Goal: Task Accomplishment & Management: Manage account settings

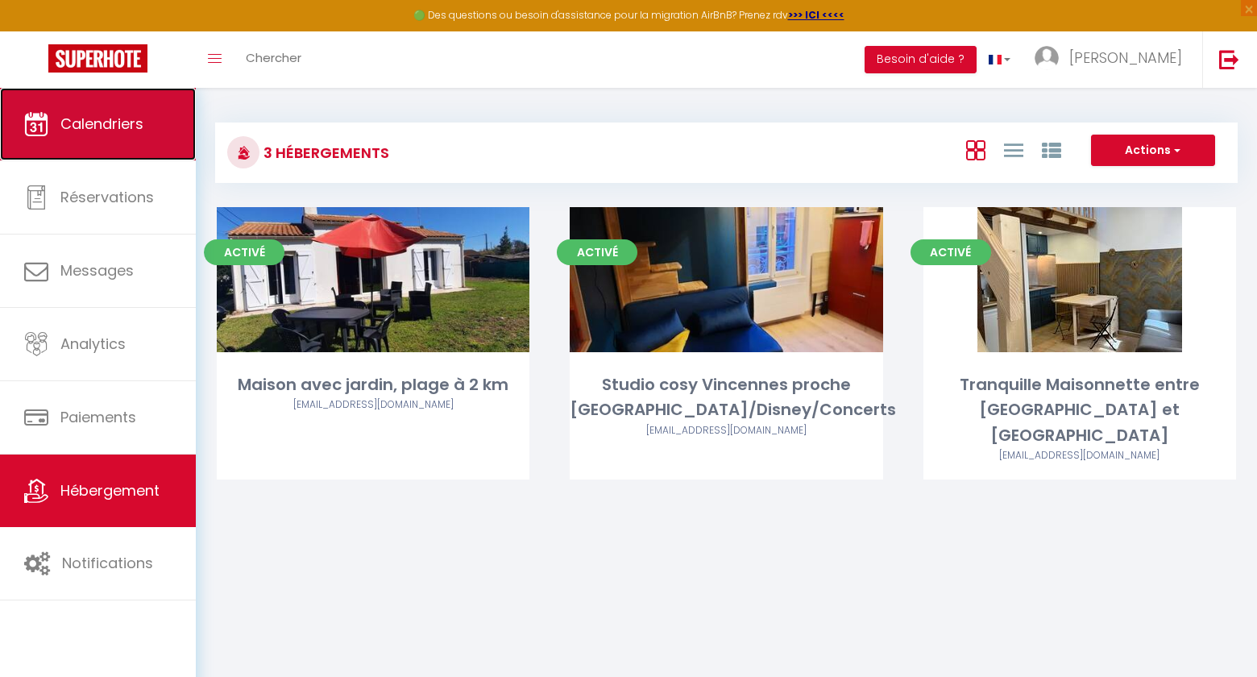
click at [139, 139] on link "Calendriers" at bounding box center [98, 124] width 196 height 73
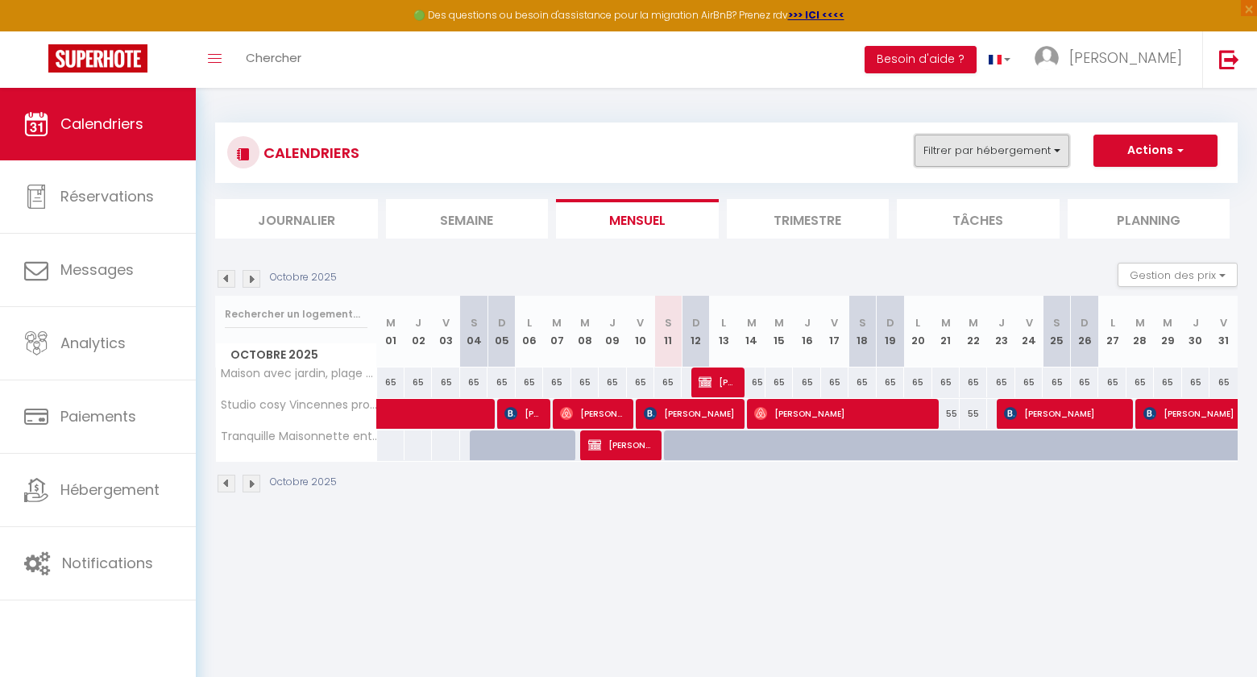
click at [1023, 155] on button "Filtrer par hébergement" at bounding box center [992, 151] width 155 height 32
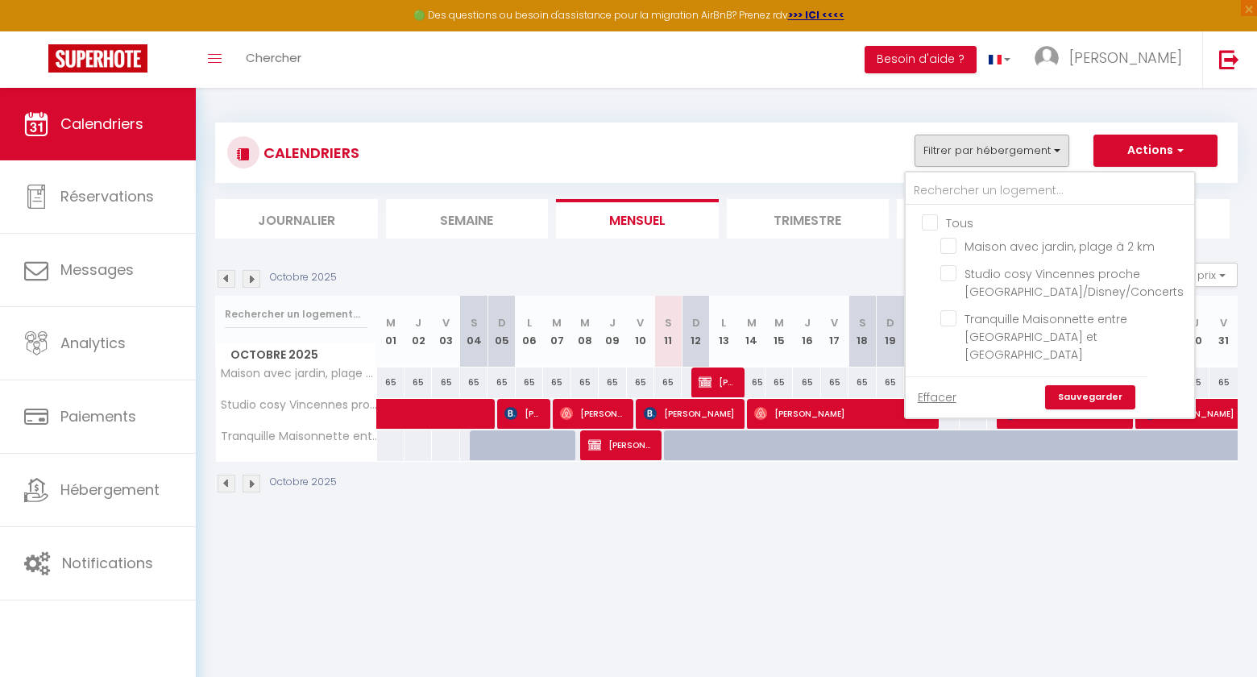
click at [490, 605] on body "🟢 Des questions ou besoin d'assistance pour la migration AirBnB? Prenez rdv >>>…" at bounding box center [628, 426] width 1257 height 677
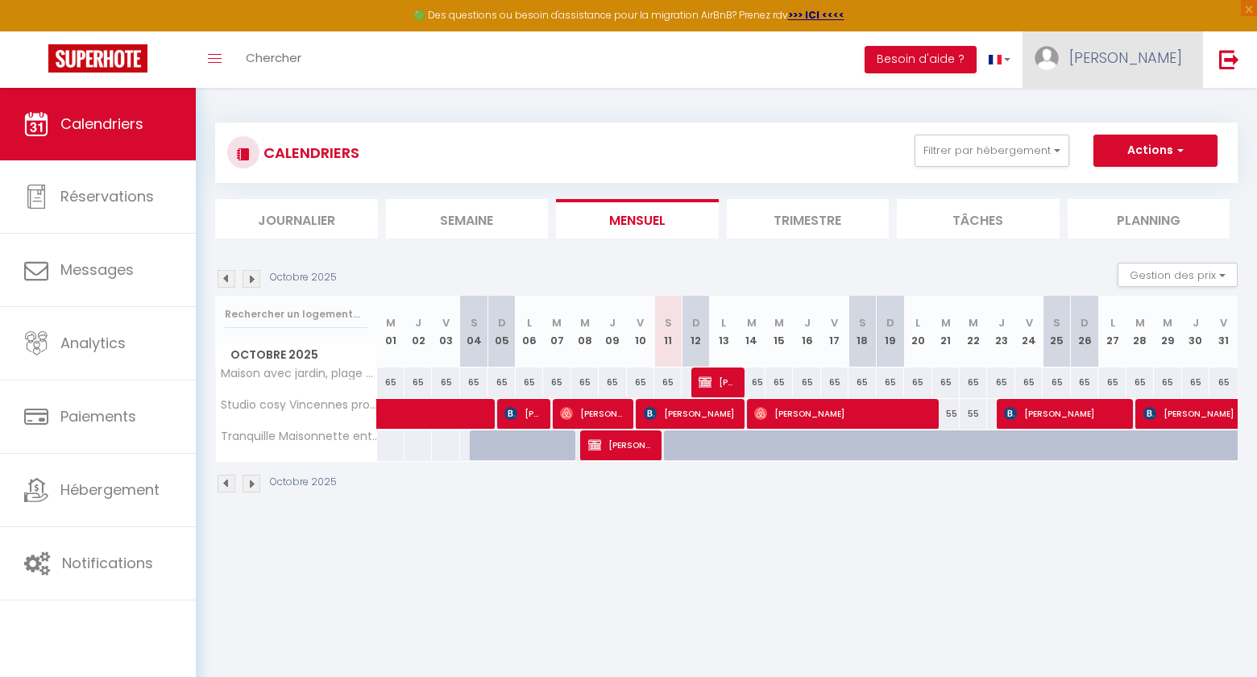
click at [1152, 59] on span "[PERSON_NAME]" at bounding box center [1125, 58] width 113 height 20
click at [1123, 138] on link "Équipe" at bounding box center [1137, 140] width 119 height 27
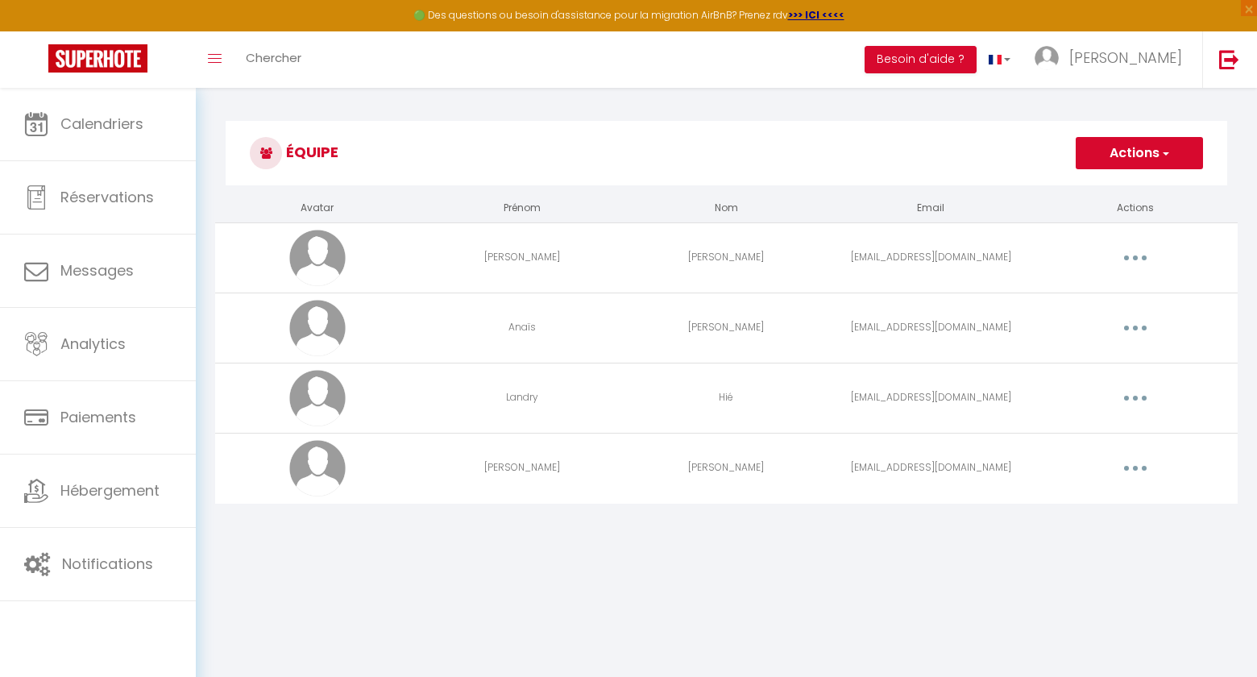
click at [1131, 257] on button "button" at bounding box center [1135, 258] width 45 height 26
click at [1069, 297] on link "Editer" at bounding box center [1093, 294] width 119 height 27
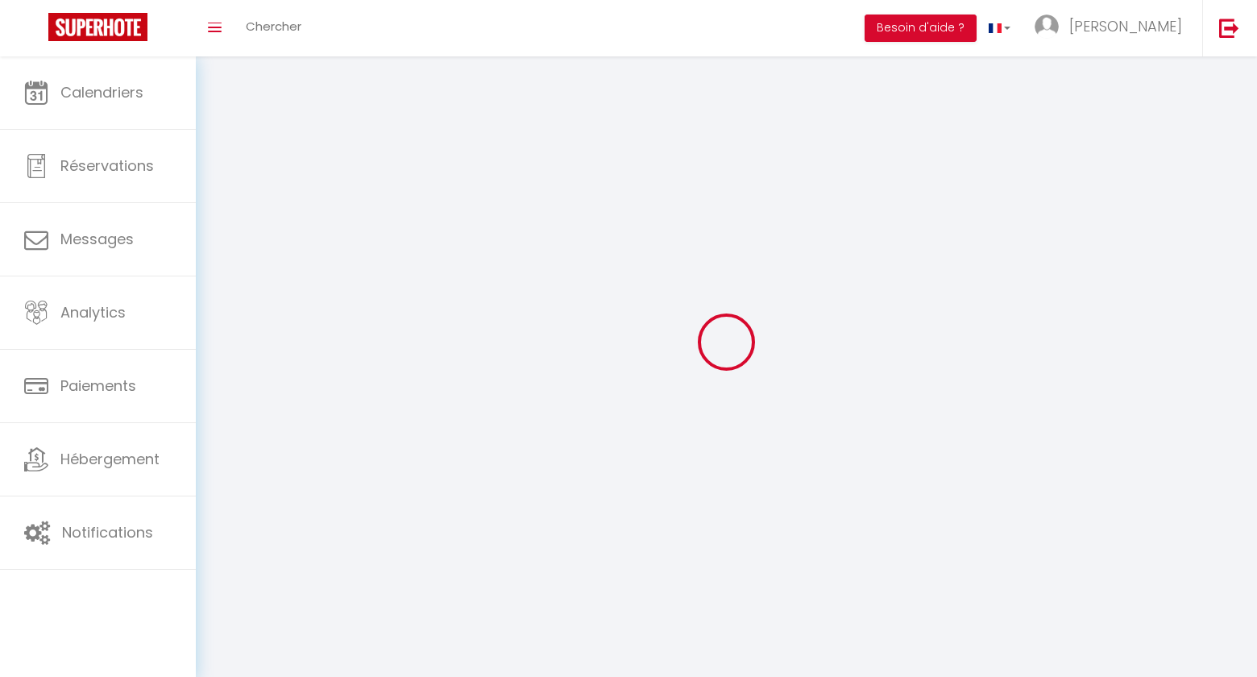
type input "[PERSON_NAME]"
type input "[EMAIL_ADDRESS][DOMAIN_NAME]"
type textarea "[URL][DOMAIN_NAME]"
checkbox input "false"
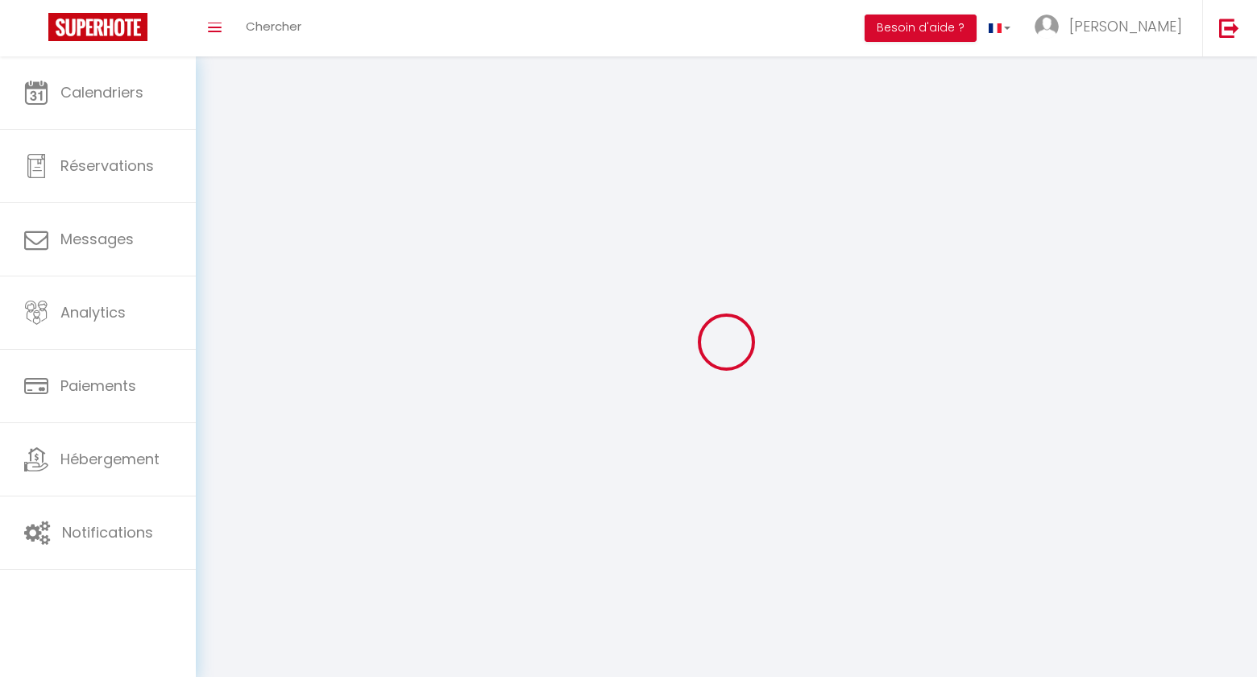
checkbox input "false"
checkbox input "true"
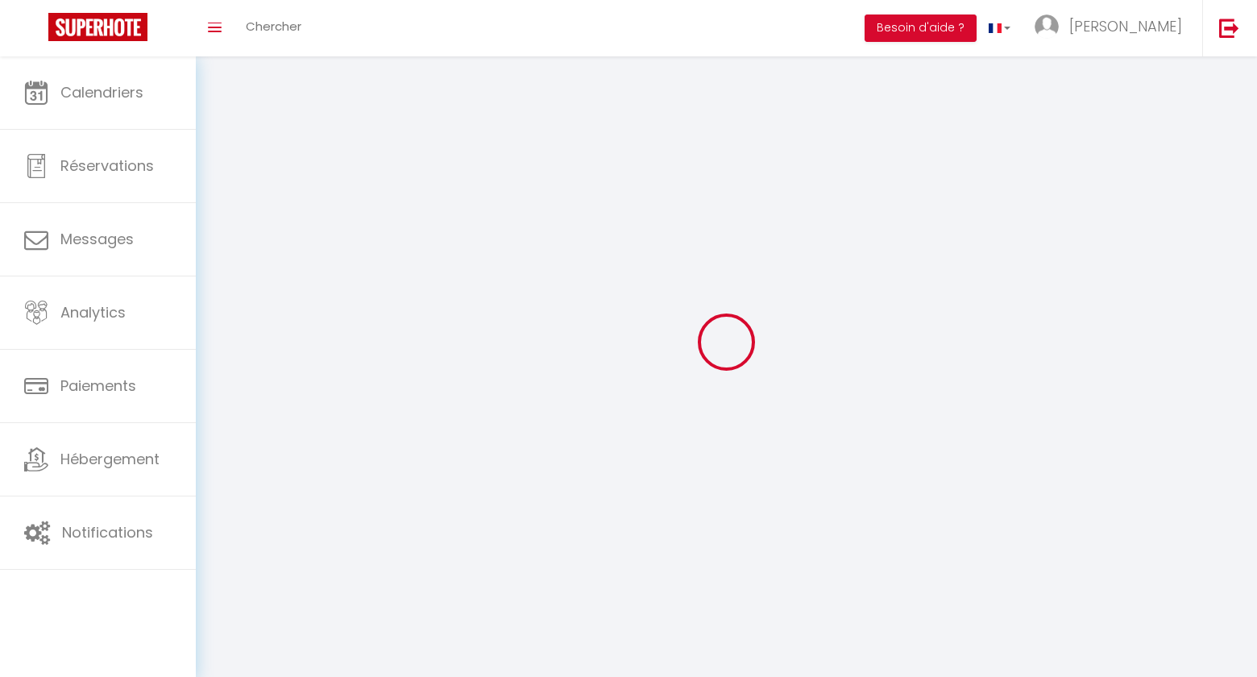
checkbox input "true"
checkbox input "false"
checkbox input "true"
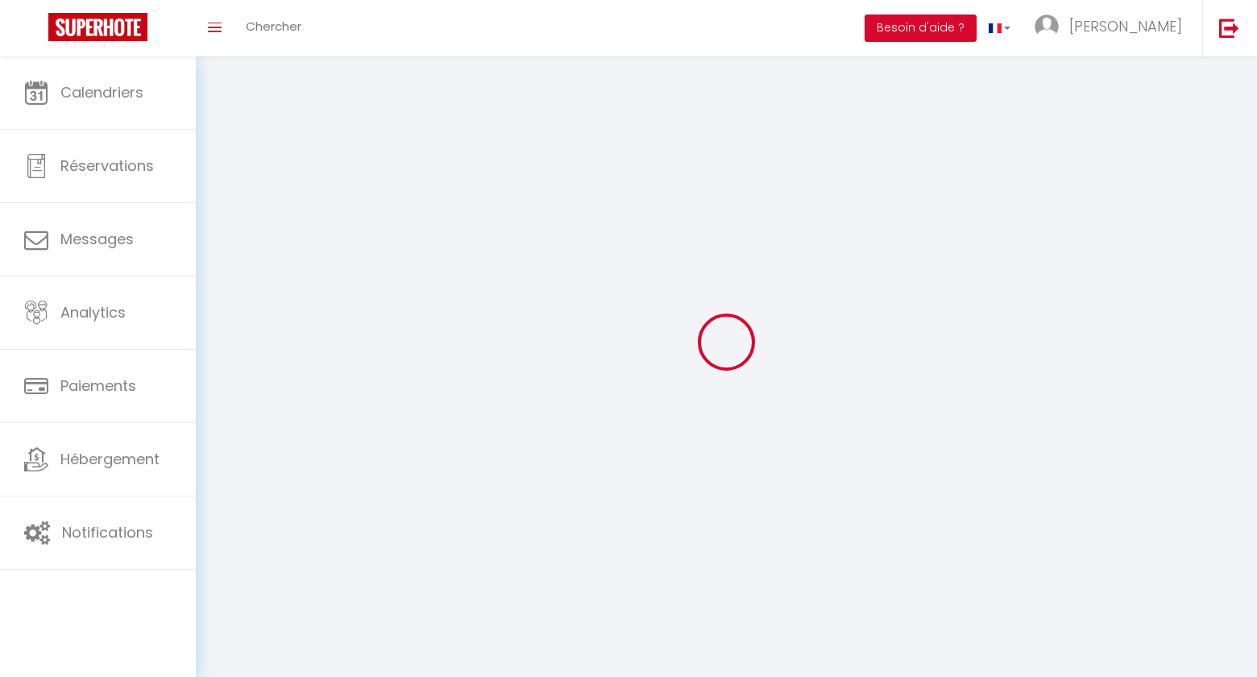
checkbox input "true"
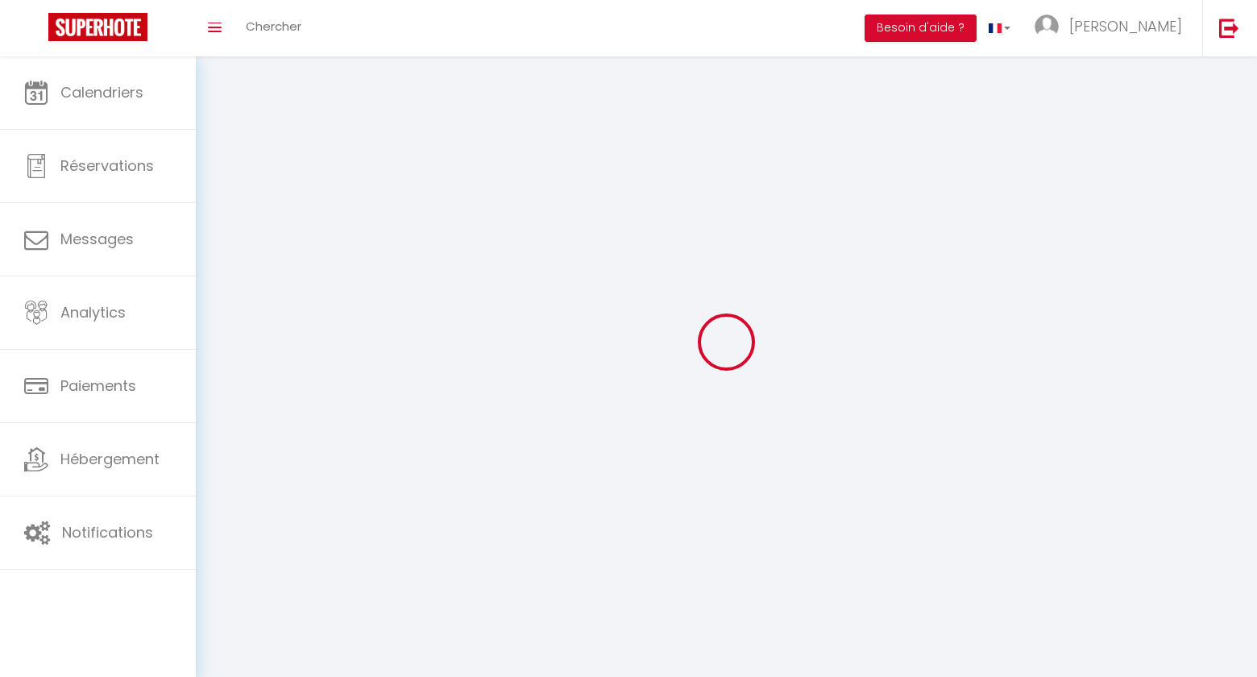
checkbox input "true"
checkbox input "false"
checkbox input "true"
select select
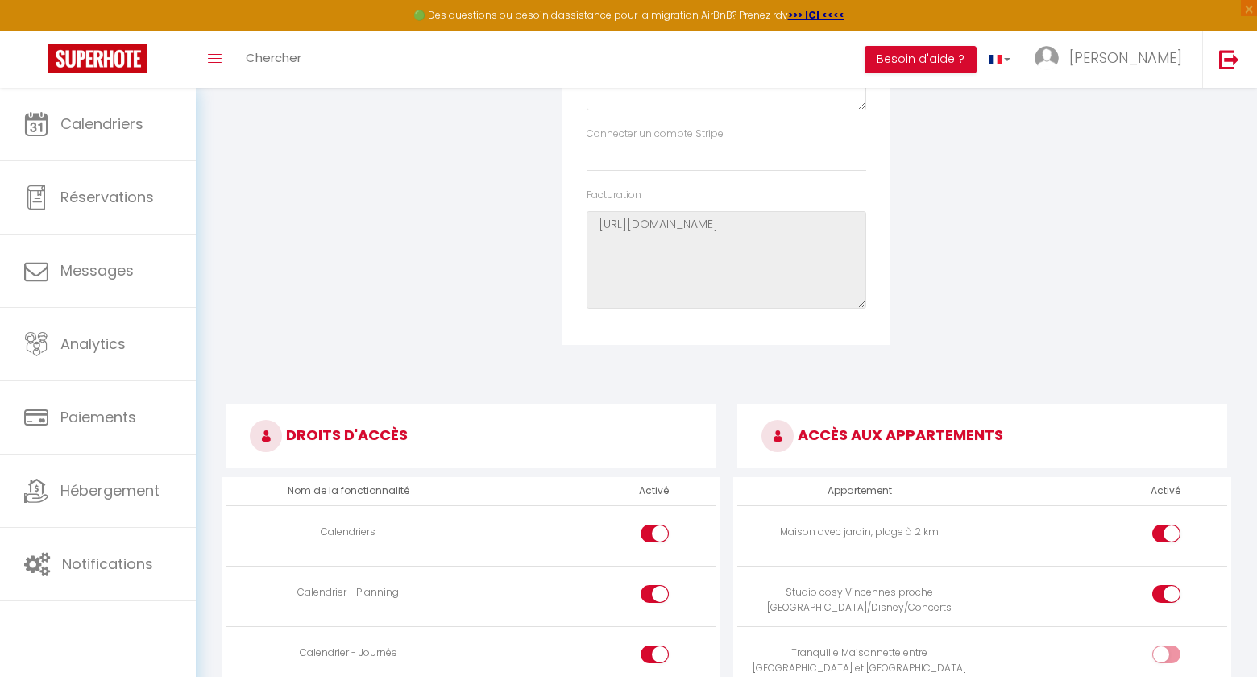
scroll to position [749, 0]
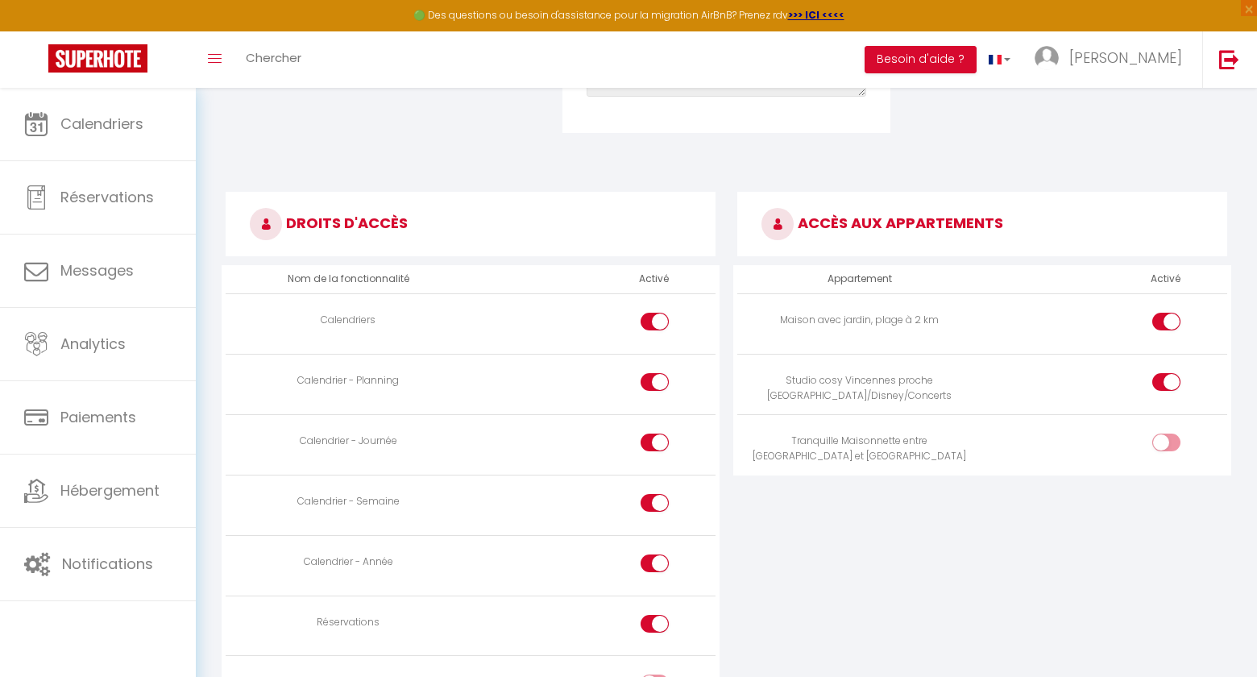
click at [1174, 439] on input "checkbox" at bounding box center [1180, 446] width 28 height 24
checkbox input "true"
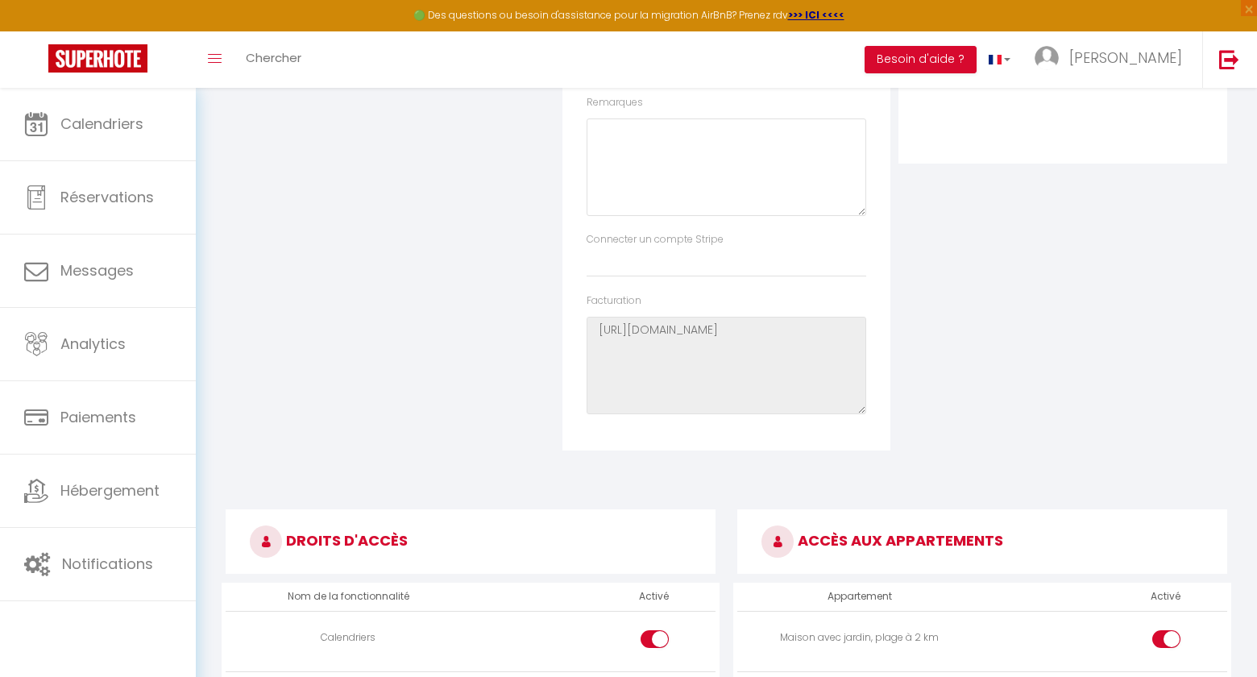
scroll to position [0, 0]
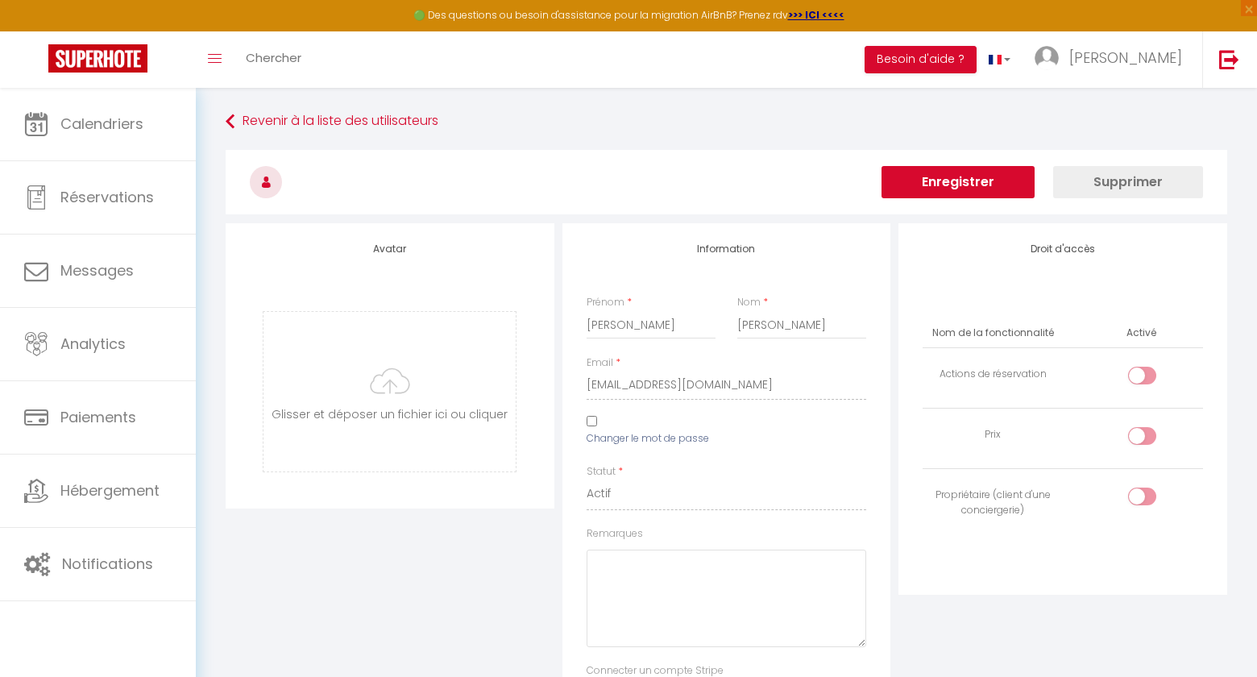
click at [961, 172] on button "Enregistrer" at bounding box center [958, 182] width 153 height 32
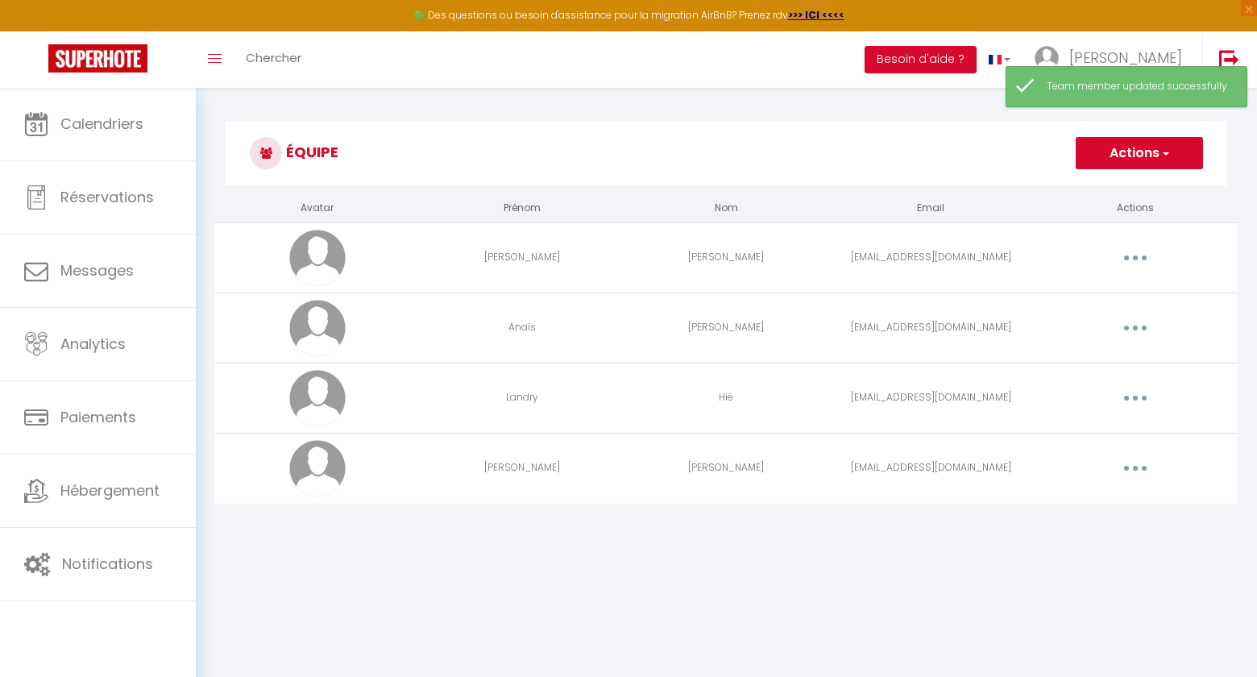
click at [1147, 332] on button "button" at bounding box center [1135, 328] width 45 height 26
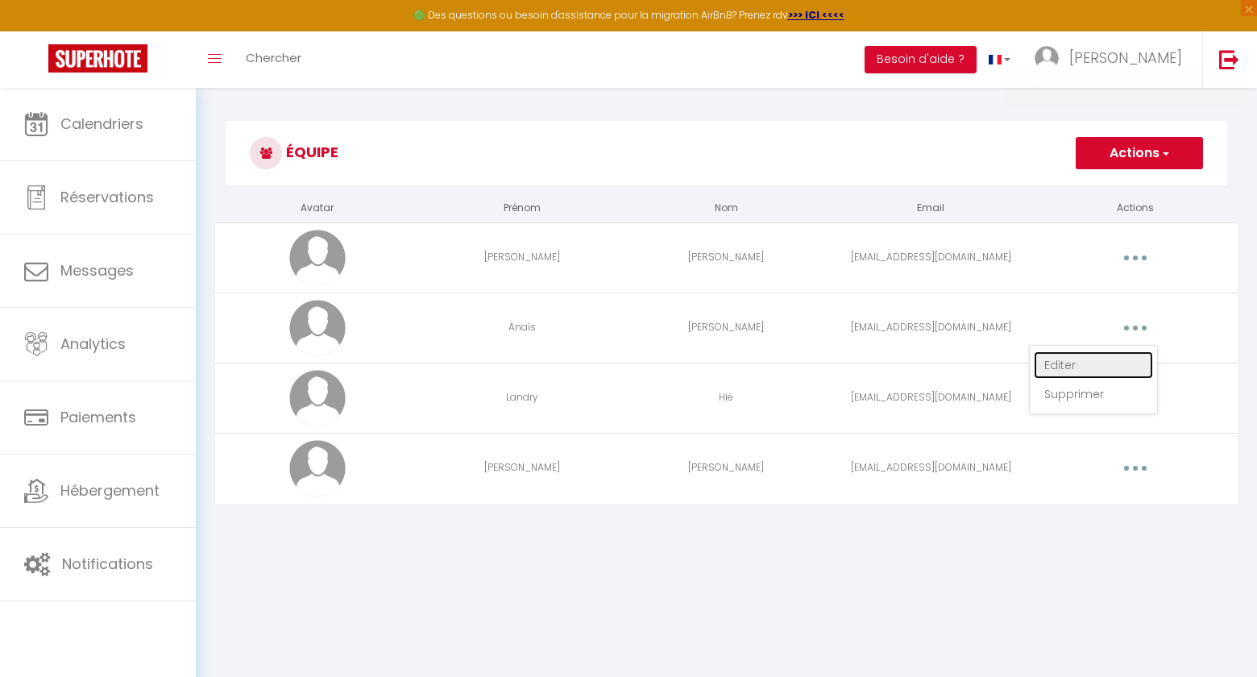
click at [1091, 367] on link "Editer" at bounding box center [1093, 364] width 119 height 27
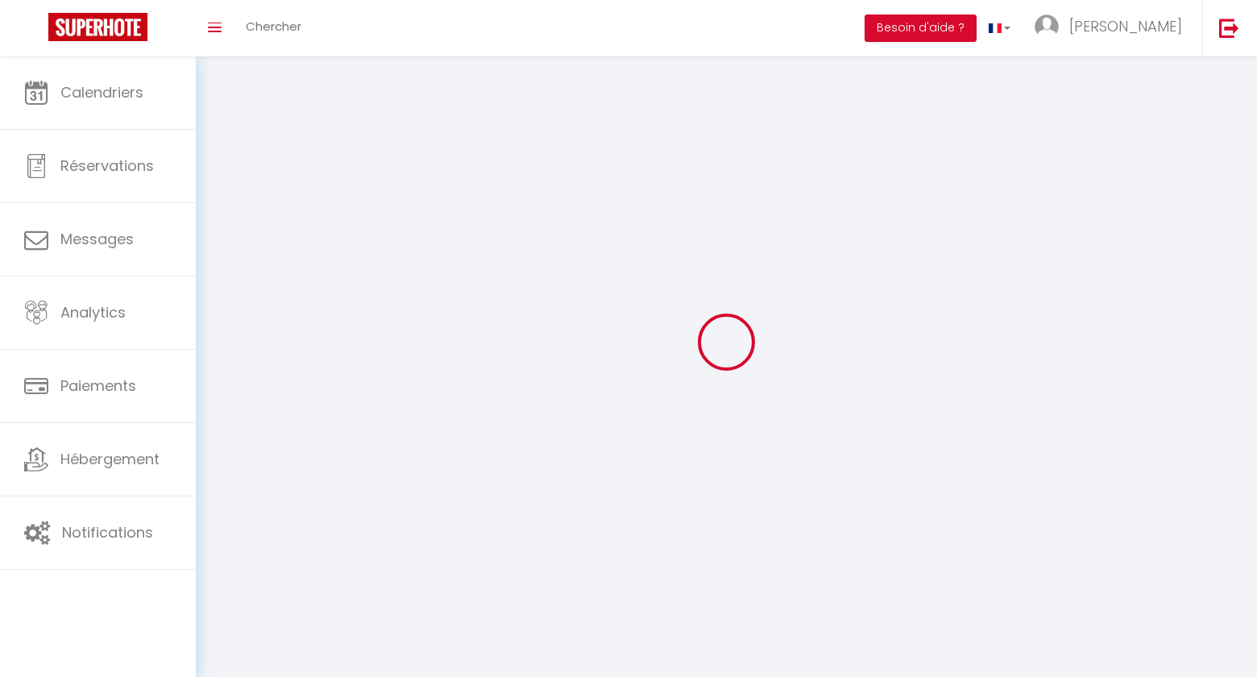
type input "Anaïs"
type input "[PERSON_NAME]"
type input "[EMAIL_ADDRESS][DOMAIN_NAME]"
type textarea "[URL][DOMAIN_NAME]"
checkbox input "true"
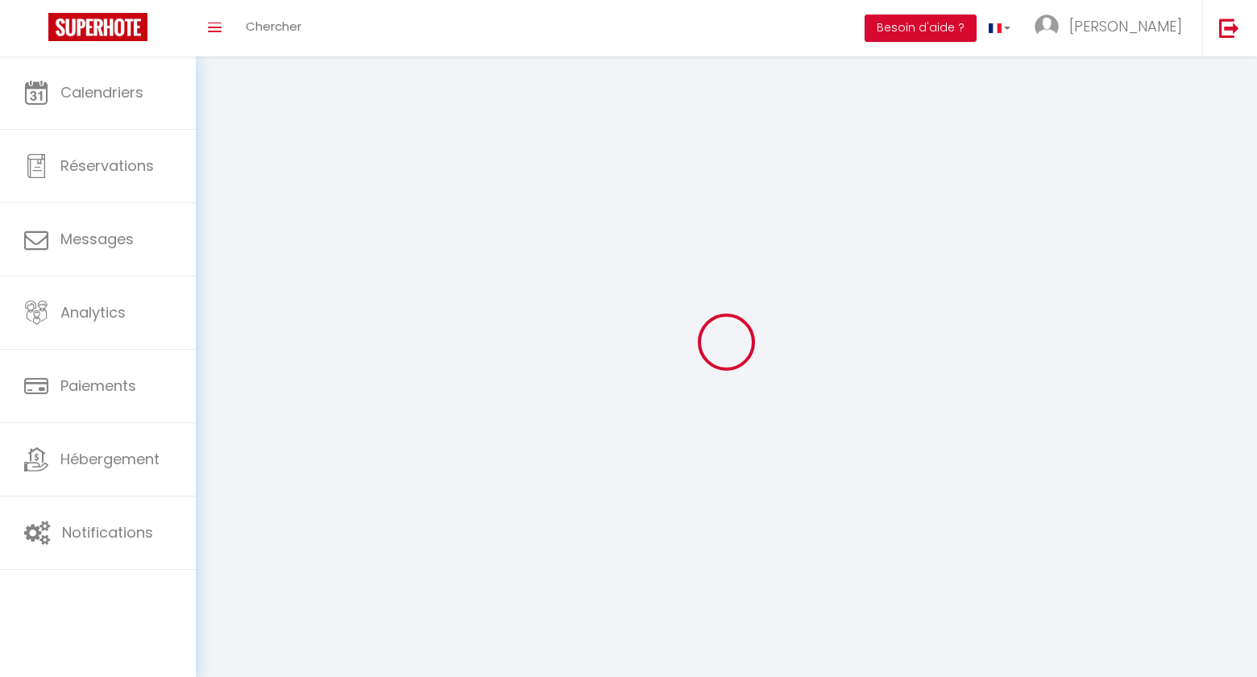
checkbox input "true"
checkbox input "false"
checkbox input "true"
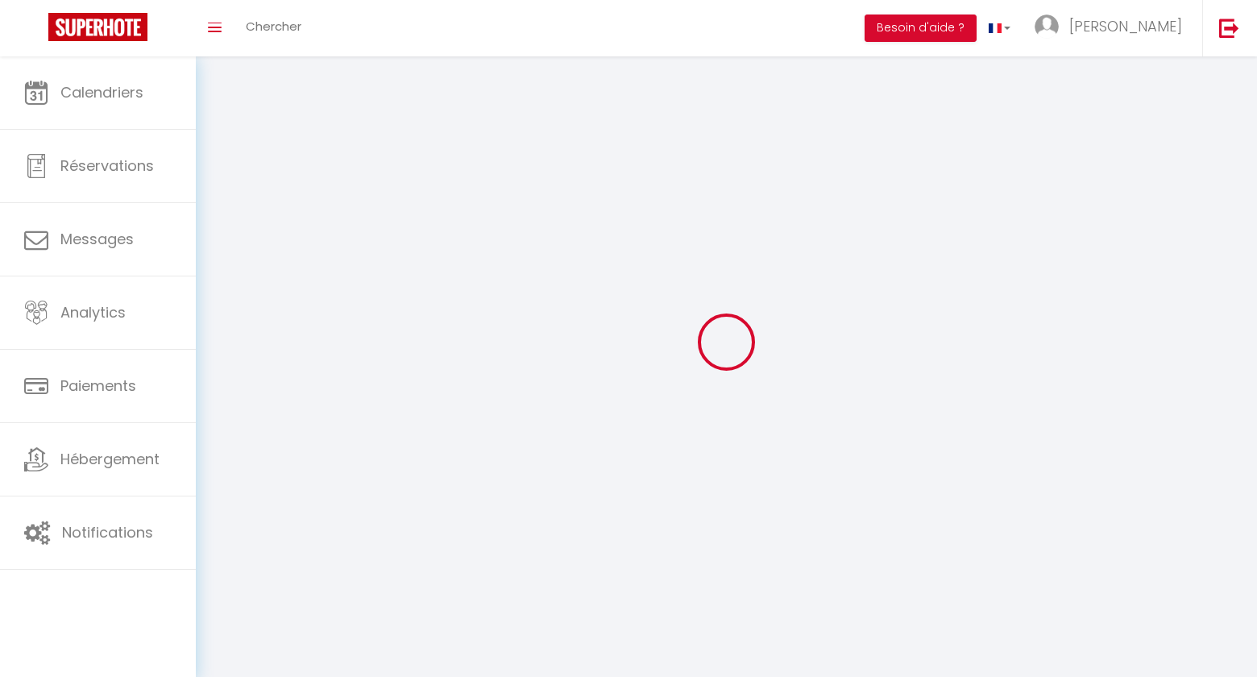
checkbox input "true"
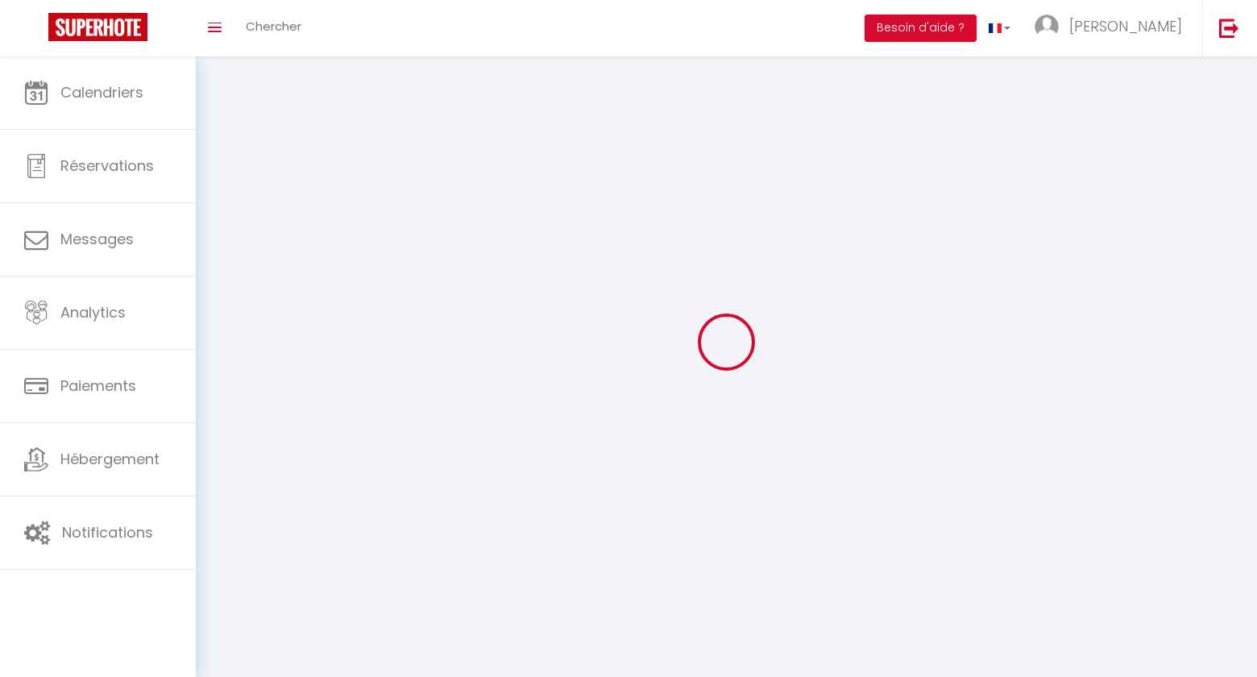
checkbox input "true"
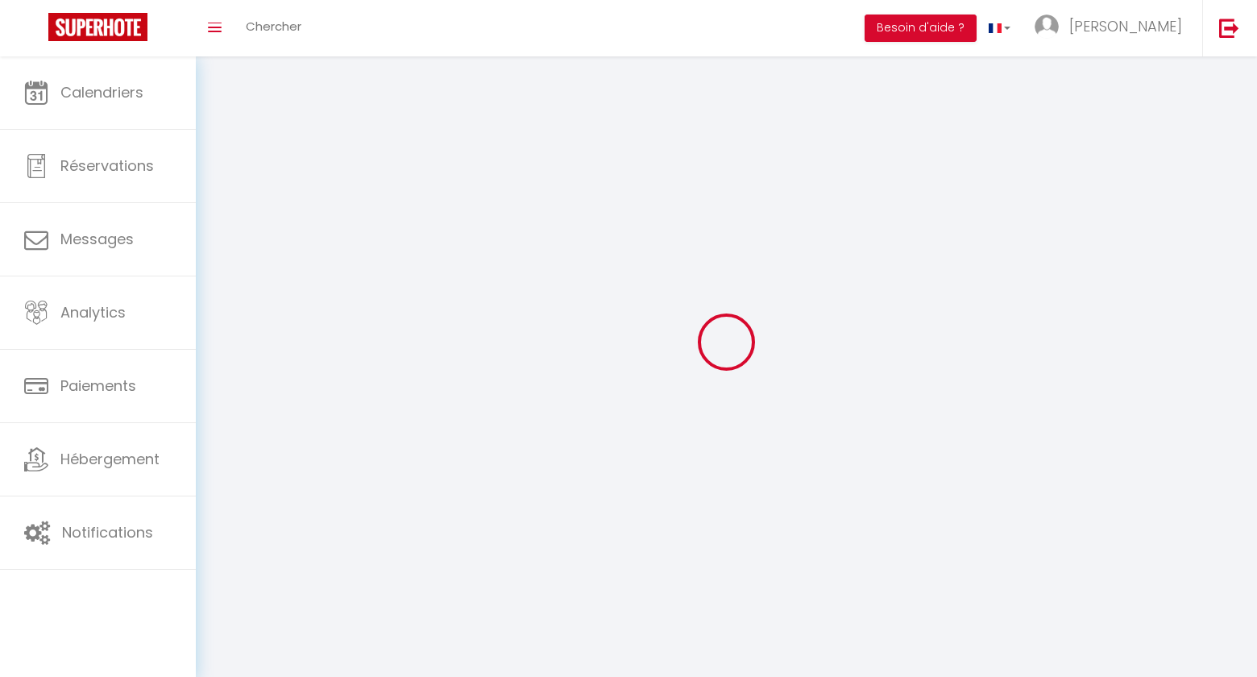
checkbox input "true"
select select
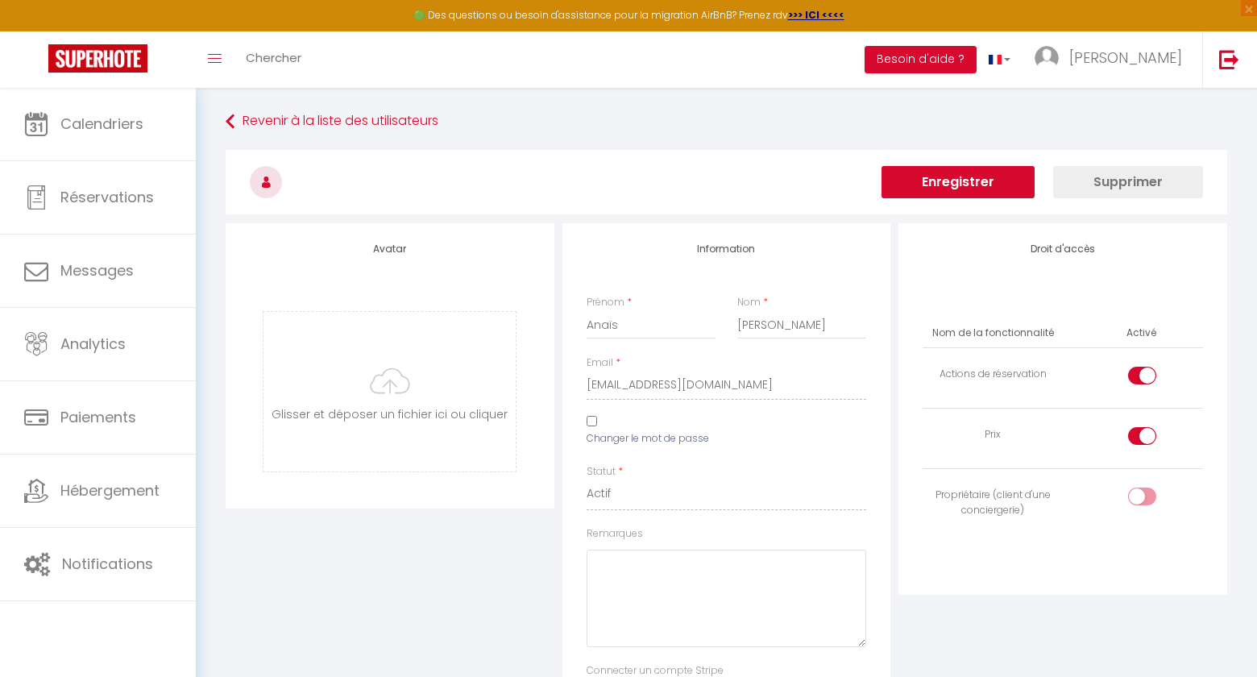
click at [1152, 498] on input "checkbox" at bounding box center [1156, 500] width 28 height 24
checkbox input "false"
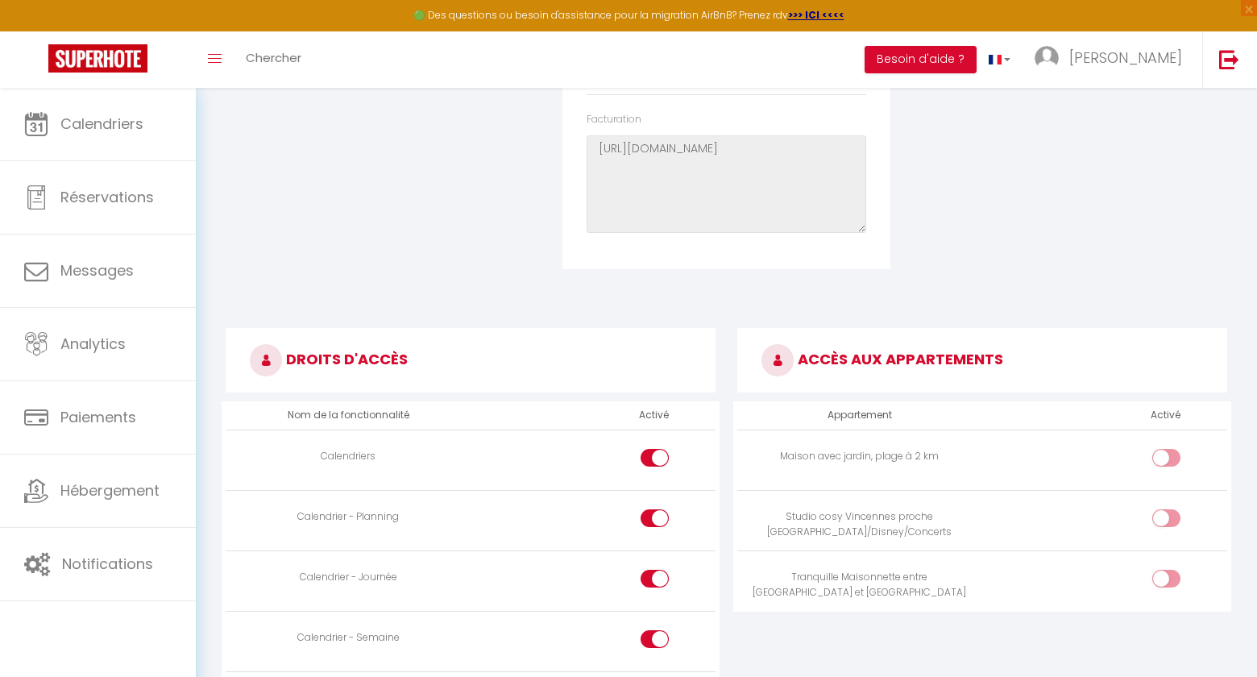
scroll to position [613, 0]
click at [1177, 454] on input "checkbox" at bounding box center [1180, 460] width 28 height 24
click at [1162, 452] on div at bounding box center [1166, 457] width 28 height 18
click at [1166, 452] on input "checkbox" at bounding box center [1180, 460] width 28 height 24
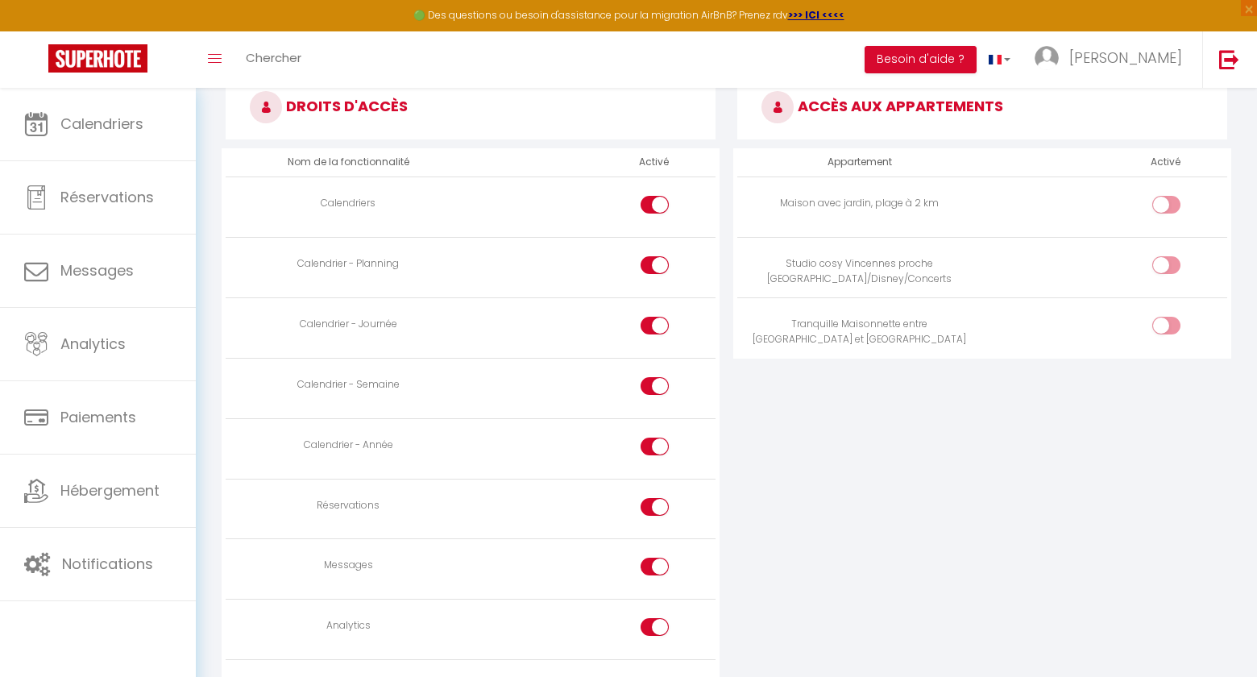
scroll to position [871, 0]
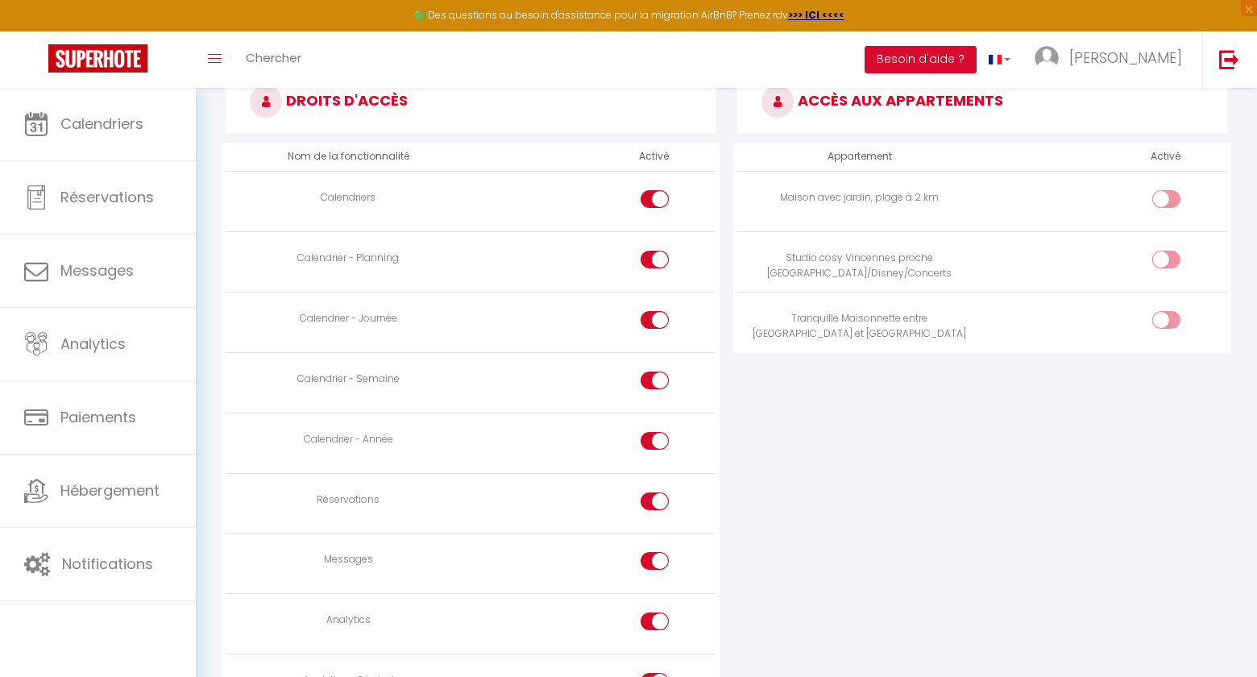
click at [1173, 207] on input "checkbox" at bounding box center [1180, 202] width 28 height 24
checkbox input "true"
click at [1172, 259] on input "checkbox" at bounding box center [1180, 263] width 28 height 24
checkbox input "true"
click at [1172, 305] on td at bounding box center [1104, 322] width 245 height 60
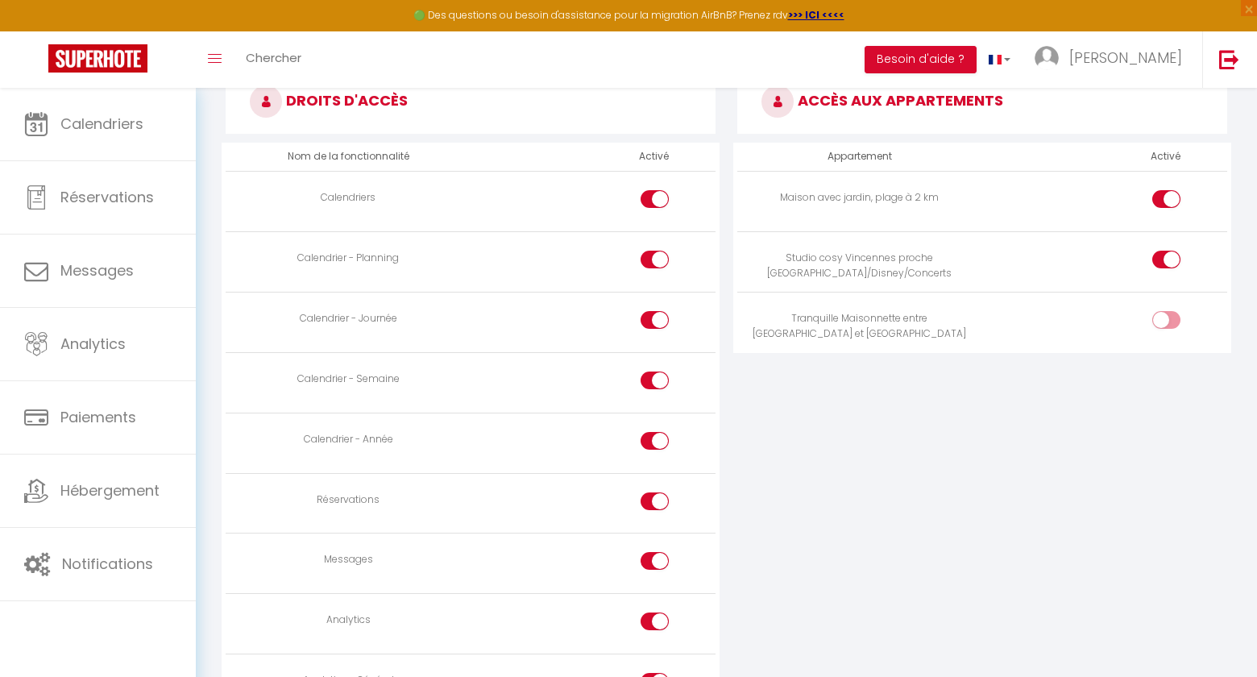
click at [1171, 319] on input "checkbox" at bounding box center [1180, 323] width 28 height 24
checkbox input "true"
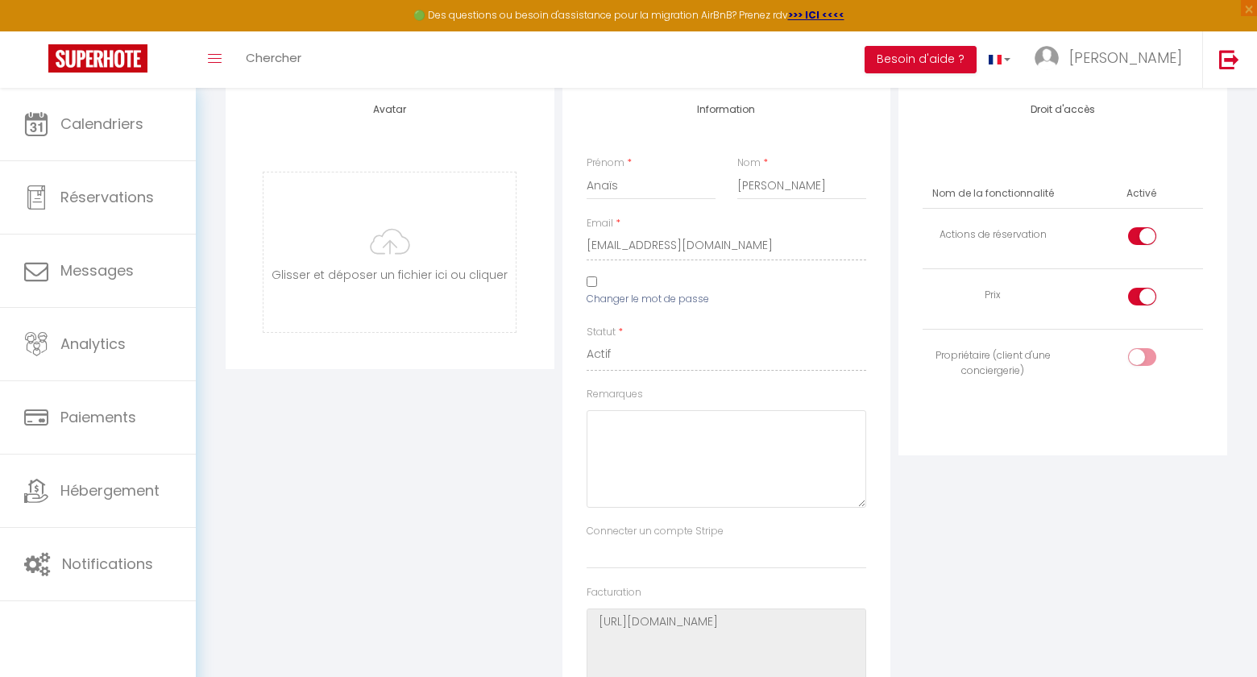
scroll to position [0, 0]
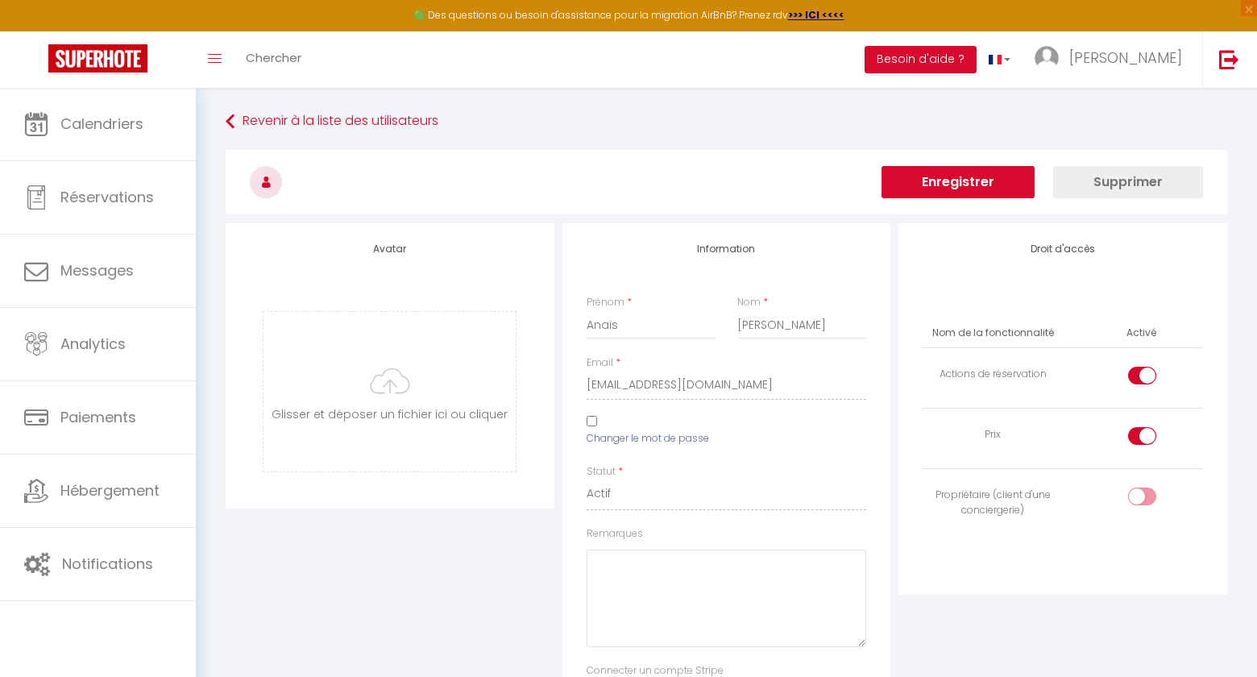
click at [964, 176] on button "Enregistrer" at bounding box center [958, 182] width 153 height 32
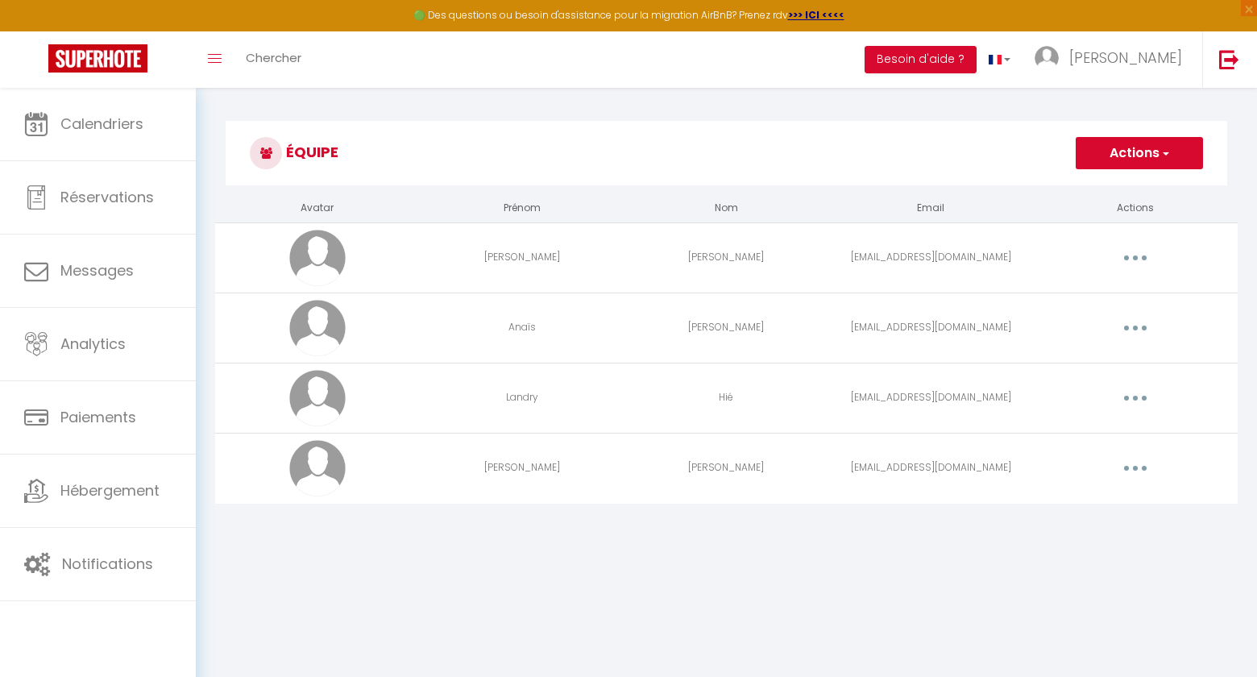
click at [1140, 399] on button "button" at bounding box center [1135, 398] width 45 height 26
click at [1073, 433] on link "Editer" at bounding box center [1093, 434] width 119 height 27
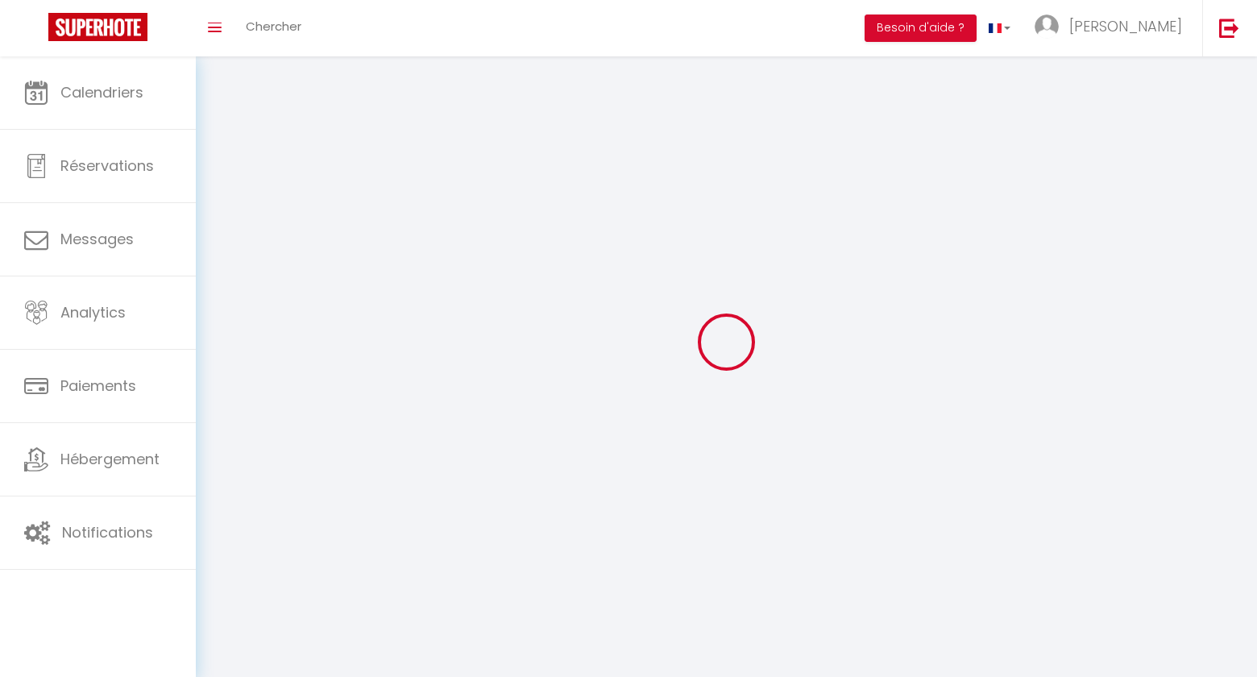
type input "Landry"
type input "Hié"
type input "[EMAIL_ADDRESS][DOMAIN_NAME]"
type textarea "[URL][DOMAIN_NAME]"
checkbox input "false"
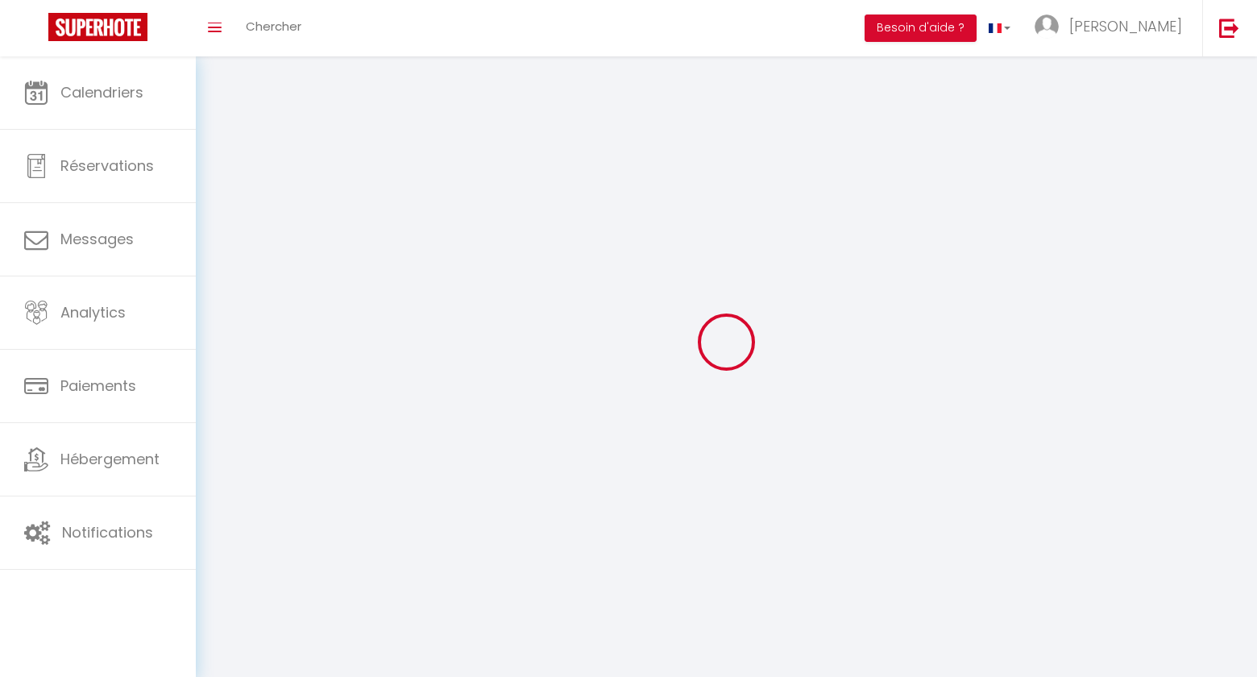
checkbox input "false"
checkbox input "true"
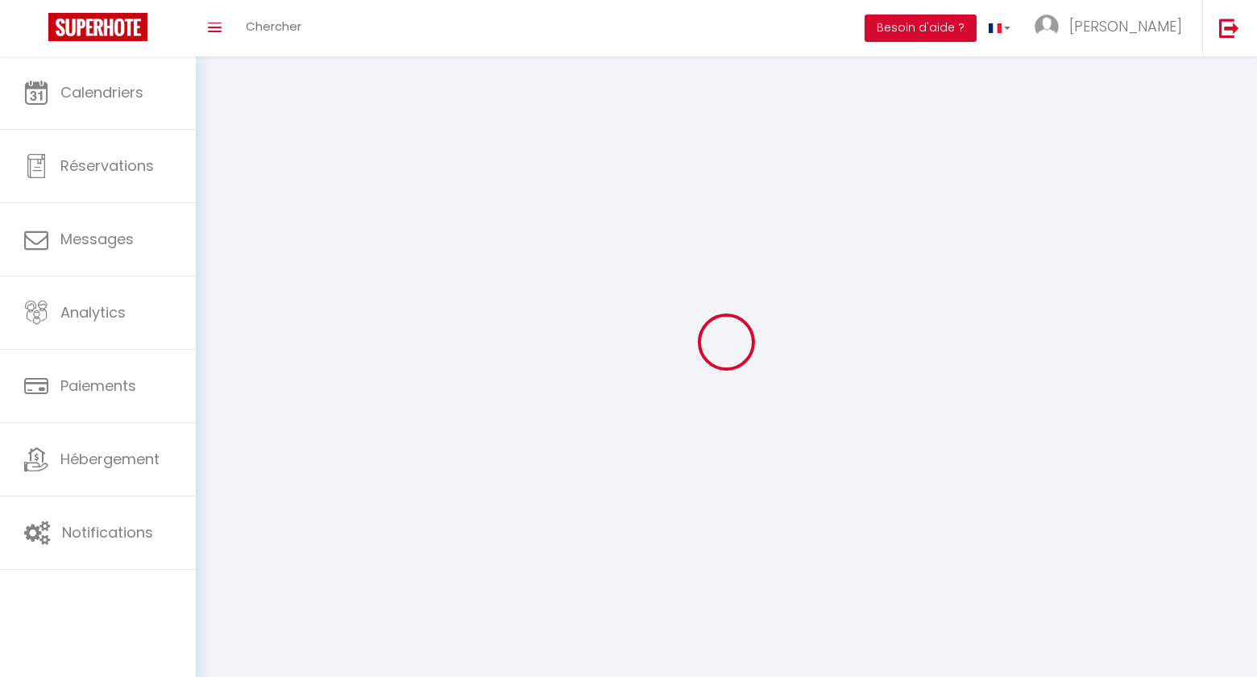
checkbox input "true"
checkbox input "false"
checkbox input "true"
checkbox input "false"
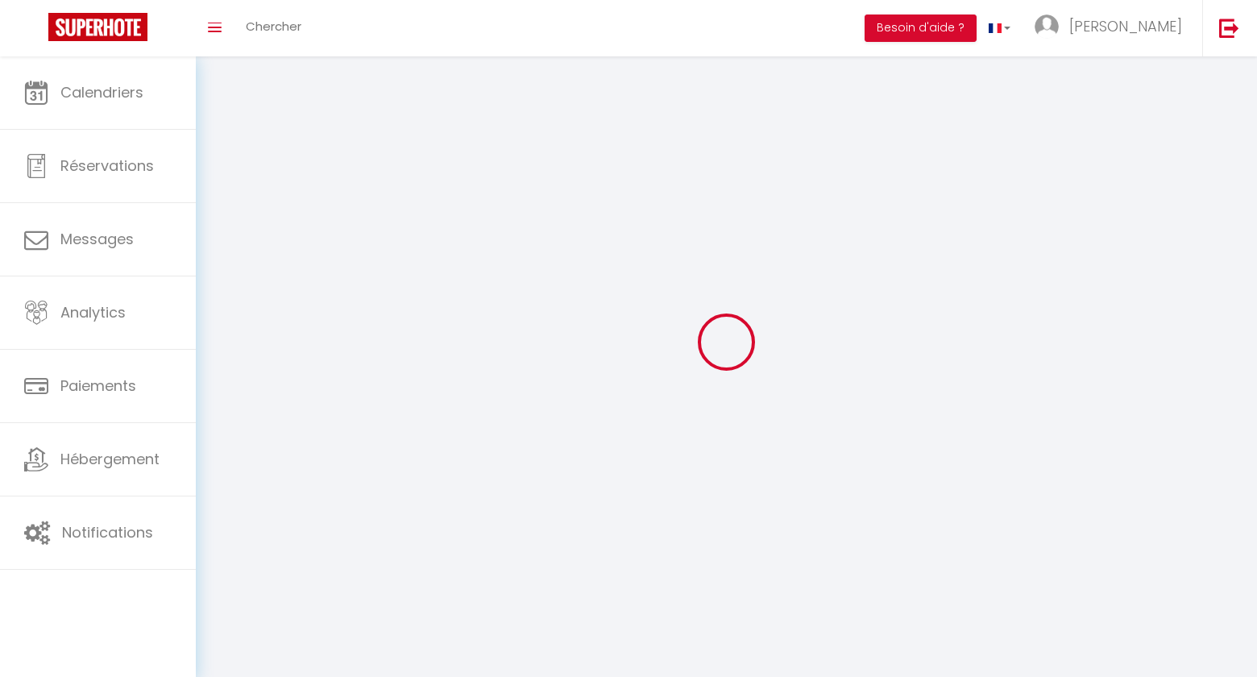
checkbox input "false"
select select
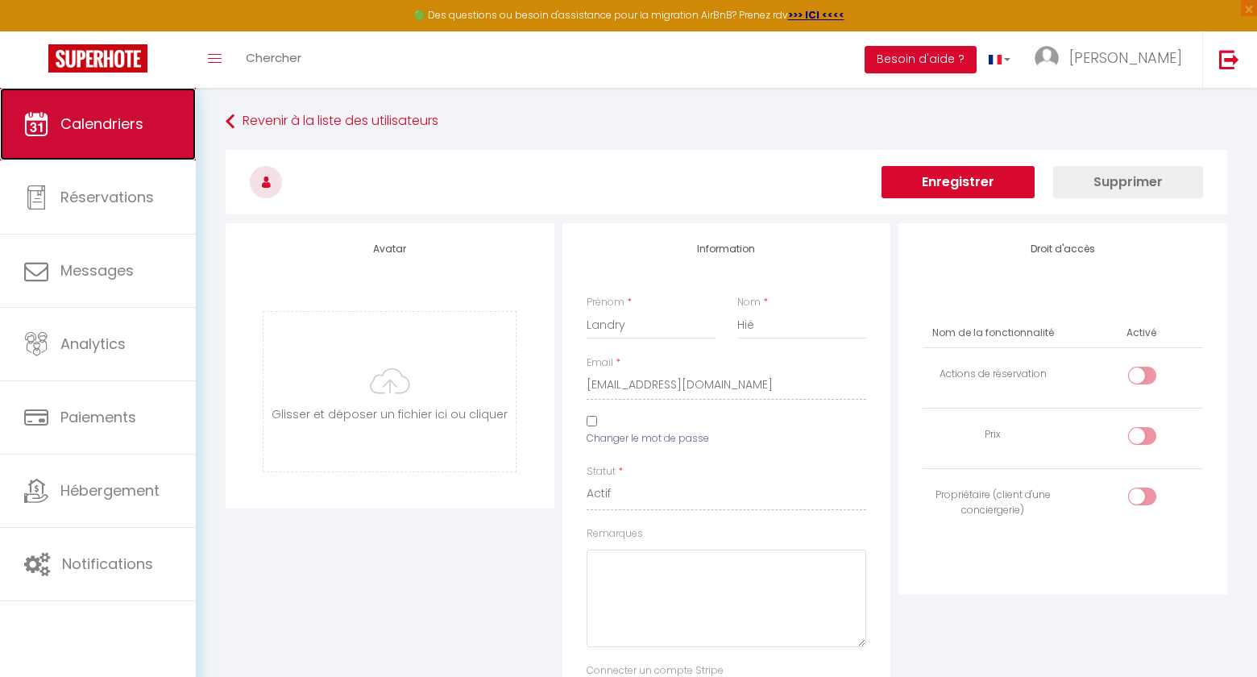
click at [103, 124] on span "Calendriers" at bounding box center [101, 124] width 83 height 20
